Goal: Task Accomplishment & Management: Complete application form

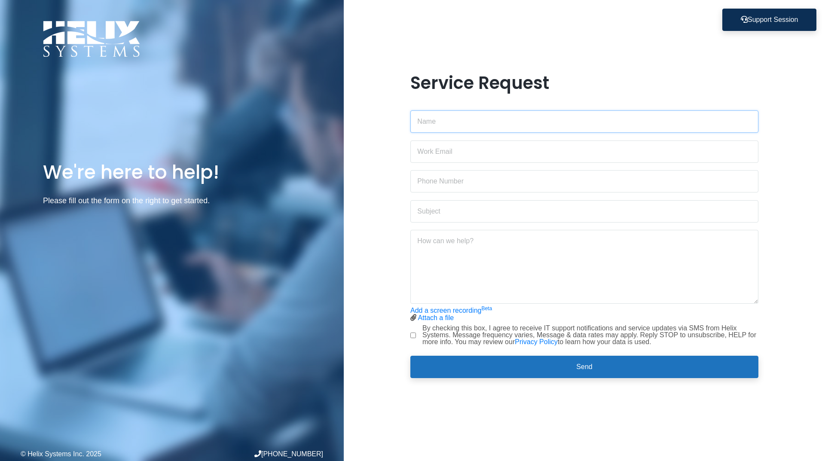
click at [442, 123] on input "text" at bounding box center [584, 121] width 348 height 22
type input "[PERSON_NAME]"
type input "[PERSON_NAME][EMAIL_ADDRESS][DOMAIN_NAME]"
type input "6465257275"
drag, startPoint x: 296, startPoint y: 184, endPoint x: 283, endPoint y: 184, distance: 13.3
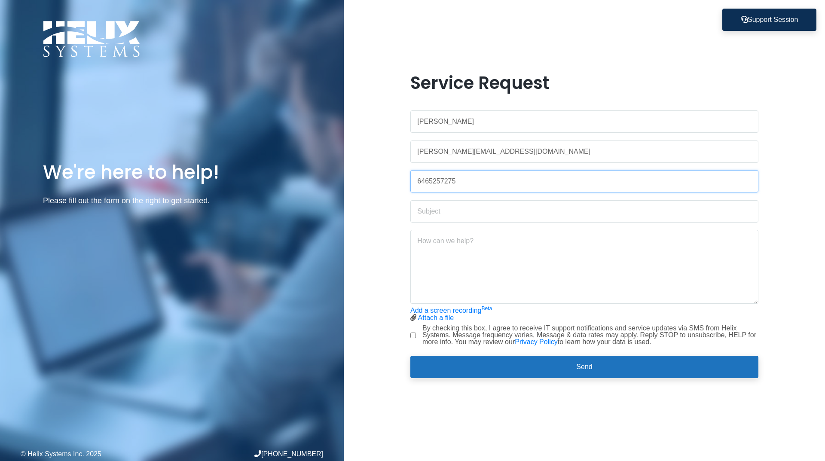
click at [283, 184] on div "We're here to help! Please fill out the form on the right to get started. © Hel…" at bounding box center [412, 230] width 825 height 461
type input "6466278512"
drag, startPoint x: 456, startPoint y: 182, endPoint x: 386, endPoint y: 182, distance: 70.0
click at [386, 182] on div "Service Request [PERSON_NAME] [PERSON_NAME][EMAIL_ADDRESS][DOMAIN_NAME] 6466278…" at bounding box center [584, 231] width 481 height 316
click at [476, 185] on input "text" at bounding box center [584, 181] width 348 height 22
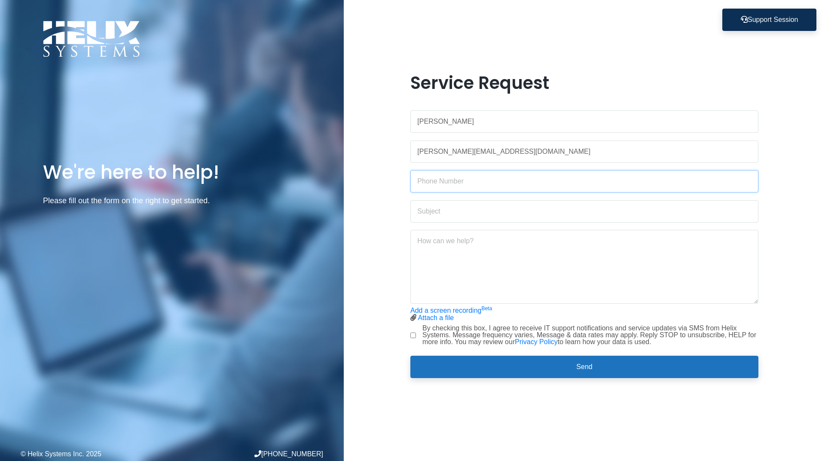
type input "6465257275"
click at [461, 216] on input "text" at bounding box center [584, 211] width 348 height 22
type input "App install"
click at [457, 241] on textarea at bounding box center [584, 267] width 348 height 74
type textarea "Hi, I need admin approval to install a rendering software. Thanks"
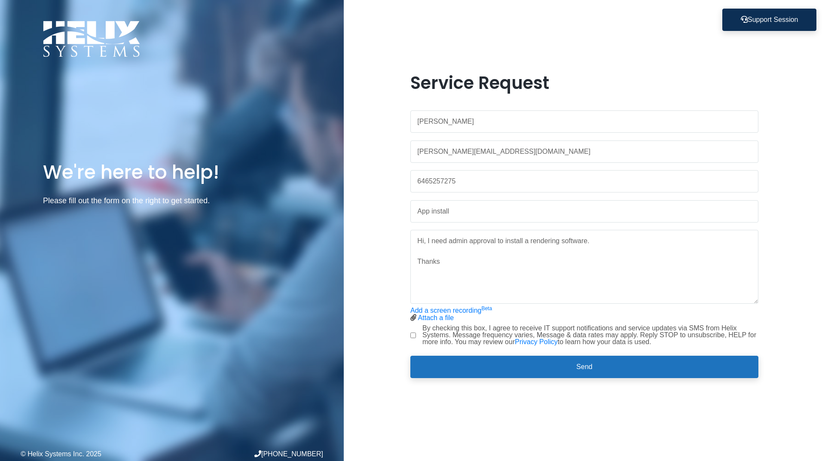
click at [410, 334] on div "Service Request [PERSON_NAME] [PERSON_NAME][EMAIL_ADDRESS][DOMAIN_NAME] 6465257…" at bounding box center [584, 231] width 361 height 316
click at [415, 334] on input "By checking this box, I agree to receive IT support notifications and service u…" at bounding box center [413, 335] width 6 height 6
checkbox input "true"
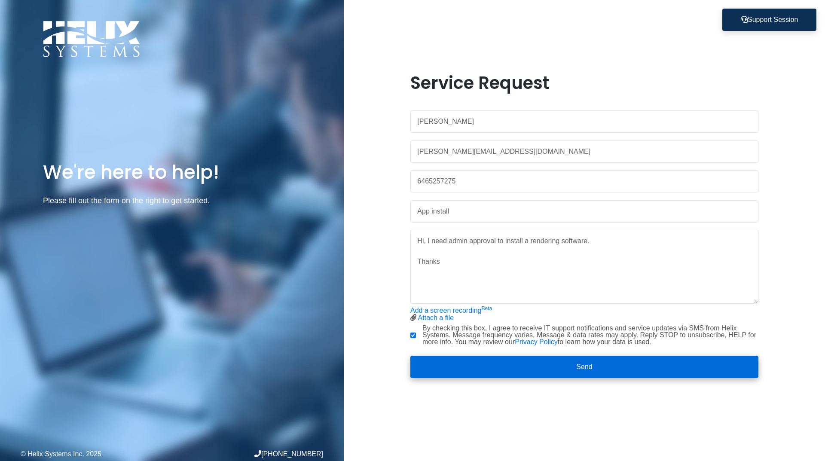
click at [501, 362] on button "Send" at bounding box center [584, 367] width 348 height 22
